Goal: Find specific page/section: Find specific page/section

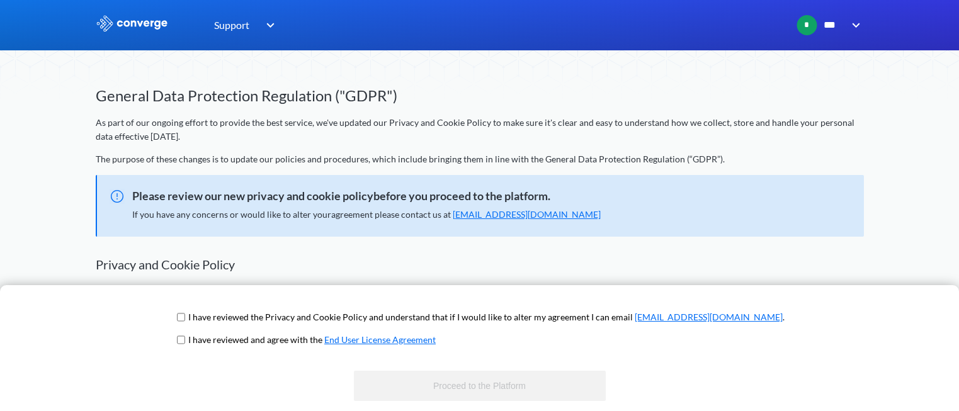
click at [185, 319] on input "checkbox" at bounding box center [181, 317] width 8 height 10
checkbox input "true"
click at [185, 339] on input "checkbox" at bounding box center [181, 340] width 8 height 10
checkbox input "true"
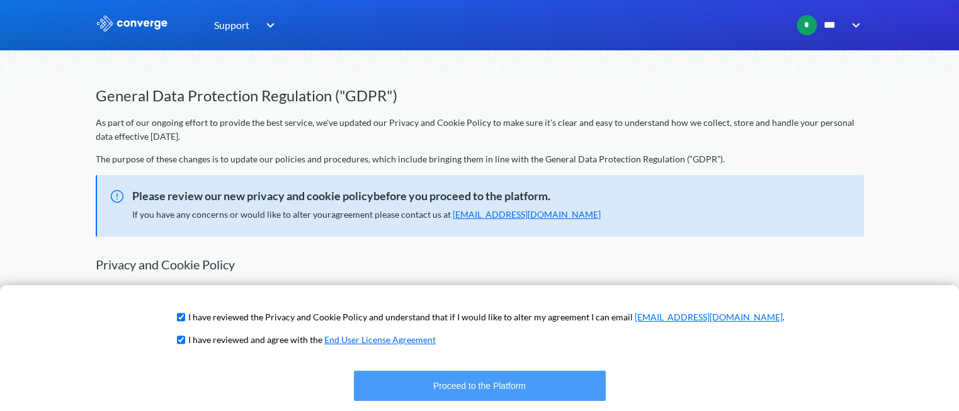
click at [469, 388] on button "Proceed to the Platform" at bounding box center [480, 386] width 252 height 30
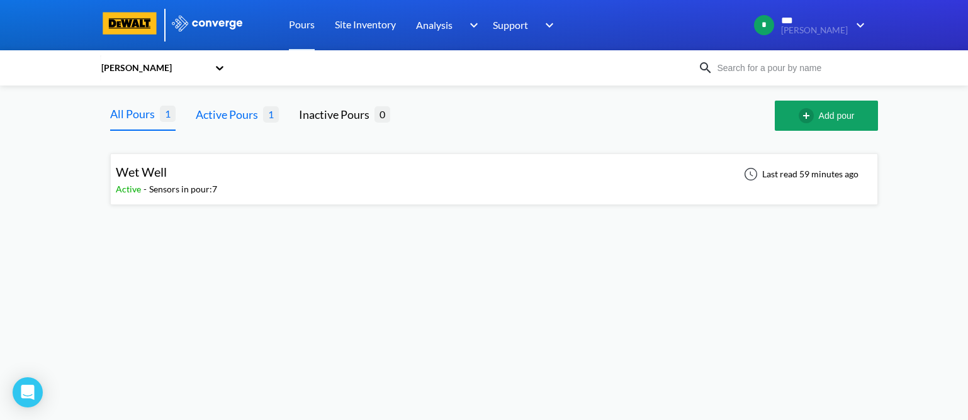
click at [228, 114] on div "Active Pours" at bounding box center [229, 115] width 67 height 18
click at [128, 116] on div "All Pours" at bounding box center [135, 115] width 50 height 18
click at [299, 186] on div "Wet Well Active - Sensors in pour: 7 Last read 59 minutes ago" at bounding box center [494, 179] width 757 height 40
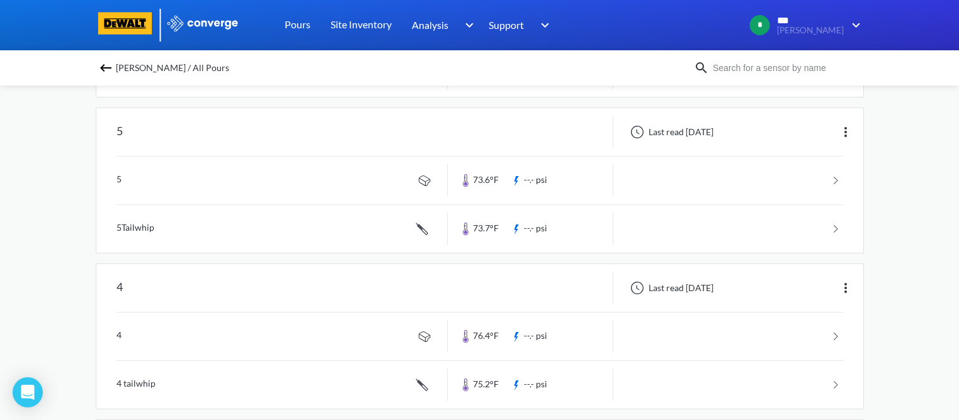
scroll to position [441, 0]
